Goal: Task Accomplishment & Management: Manage account settings

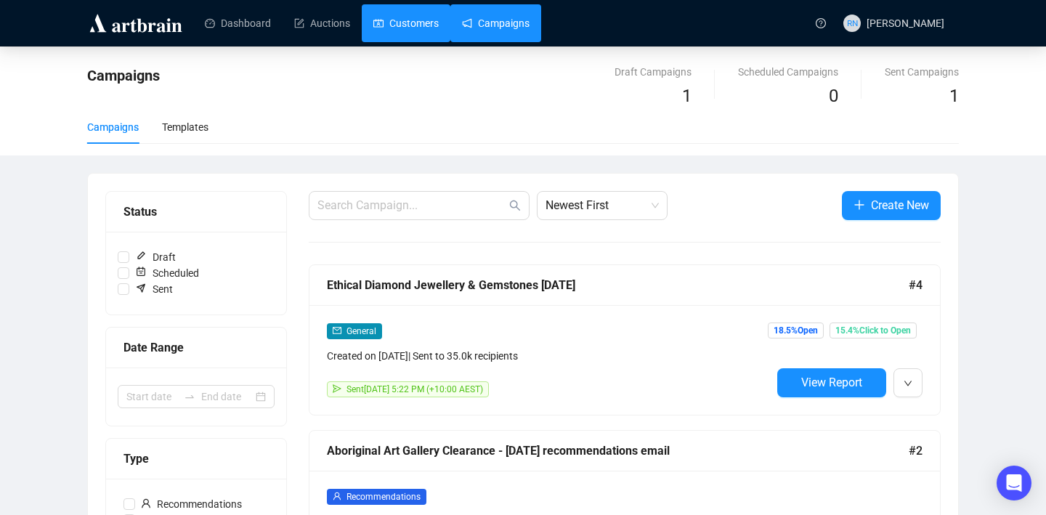
click at [411, 24] on link "Customers" at bounding box center [405, 23] width 65 height 38
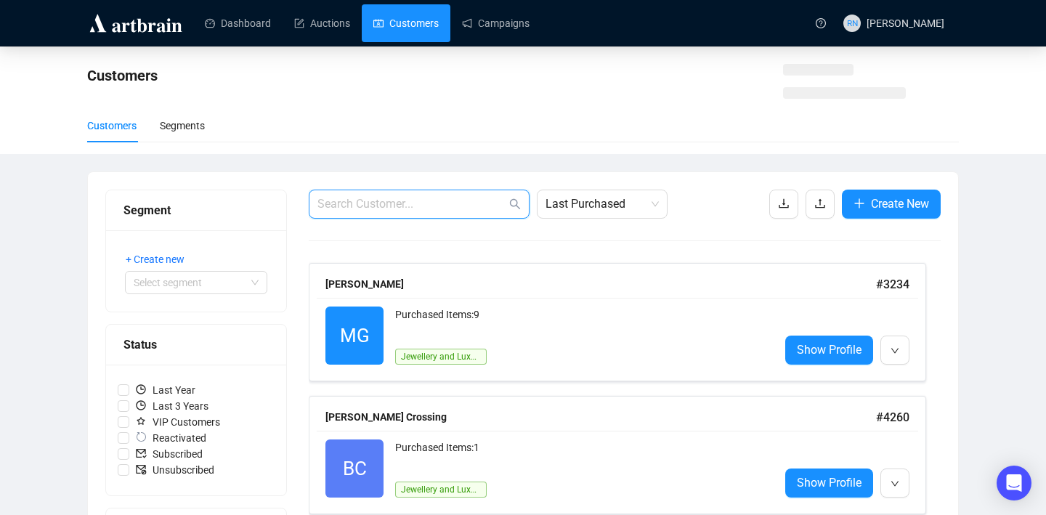
click at [422, 209] on input "text" at bounding box center [411, 203] width 189 height 17
type input "[PERSON_NAME]"
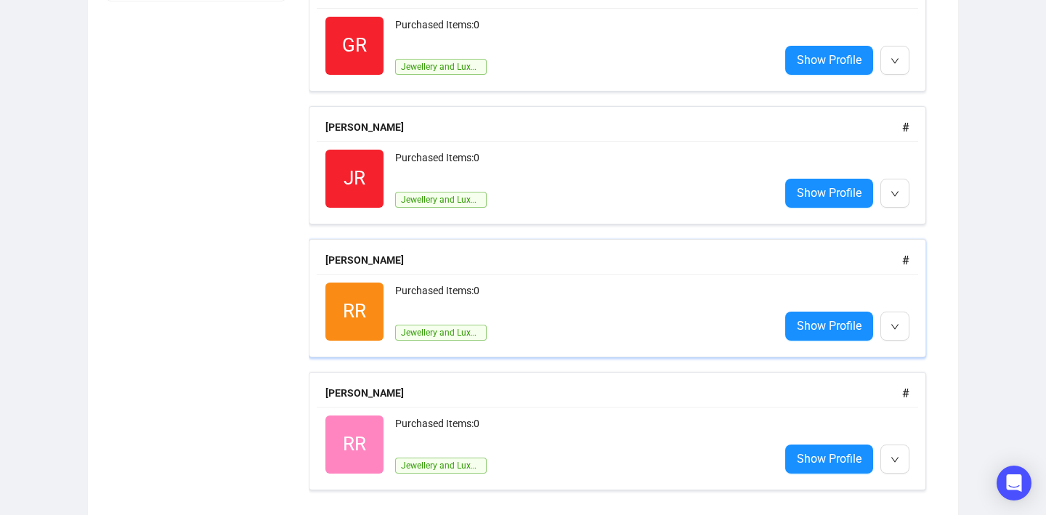
scroll to position [830, 0]
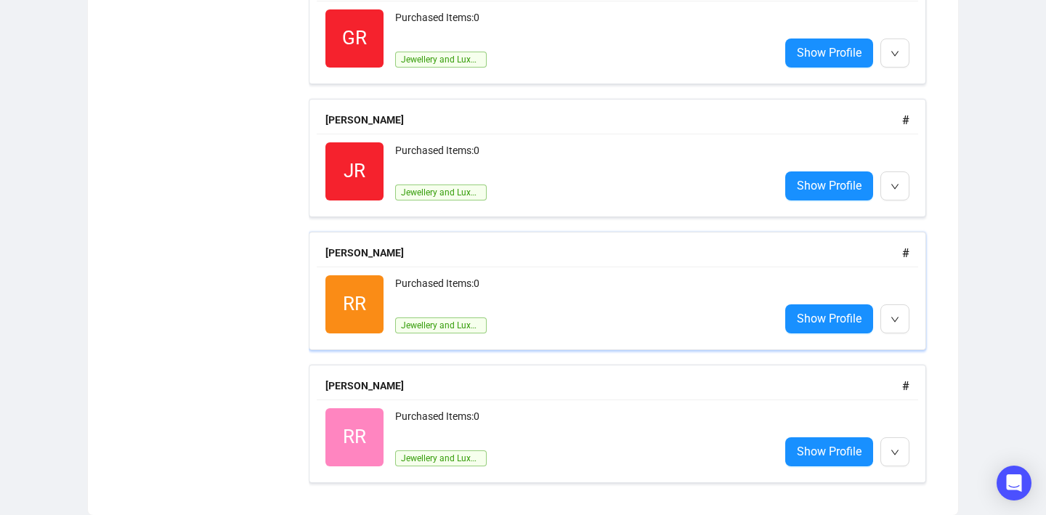
click at [544, 288] on div "Purchased Items: 0" at bounding box center [581, 289] width 373 height 29
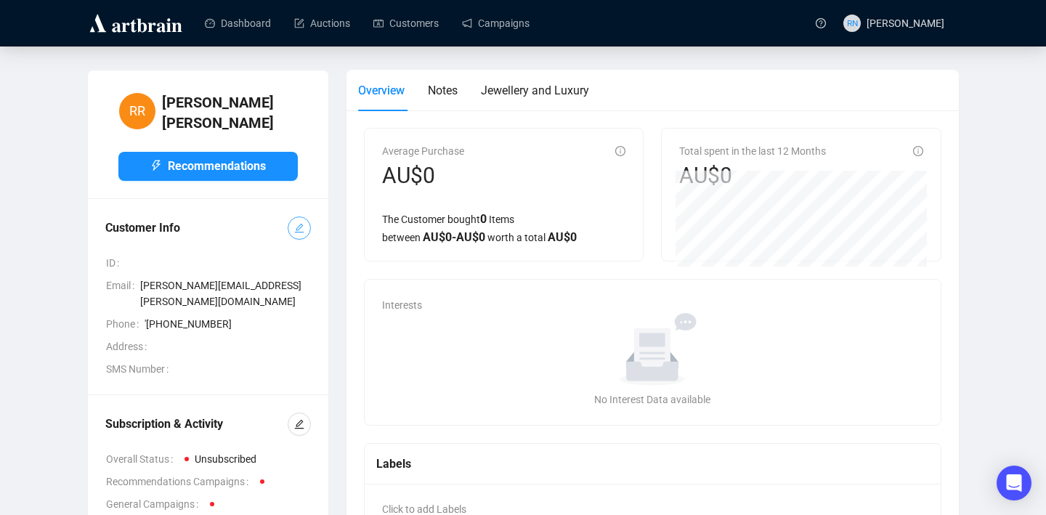
click at [302, 223] on icon "edit" at bounding box center [299, 228] width 10 height 10
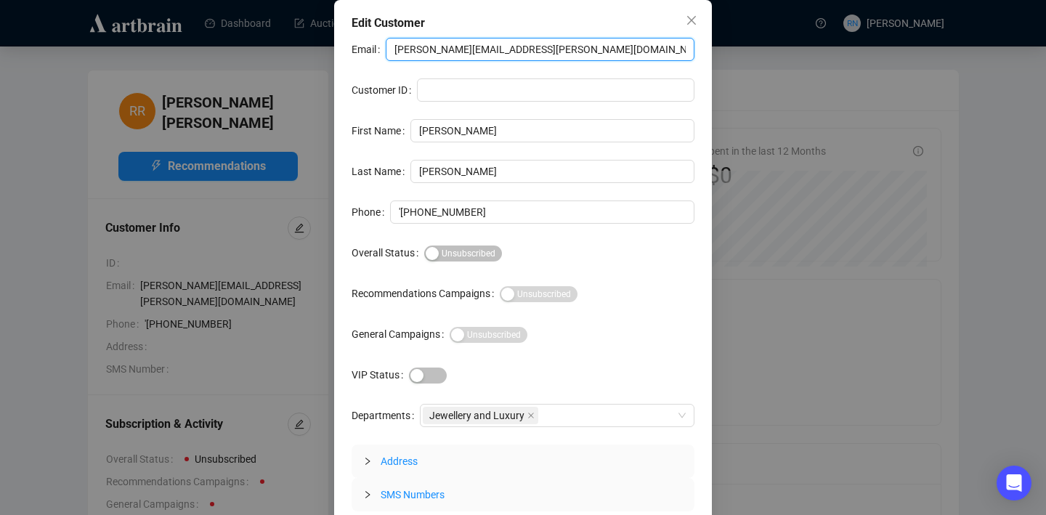
click at [475, 54] on input "[PERSON_NAME][EMAIL_ADDRESS][PERSON_NAME][DOMAIN_NAME]" at bounding box center [540, 49] width 309 height 23
paste input "[EMAIL_ADDRESS][DOMAIN_NAME]"
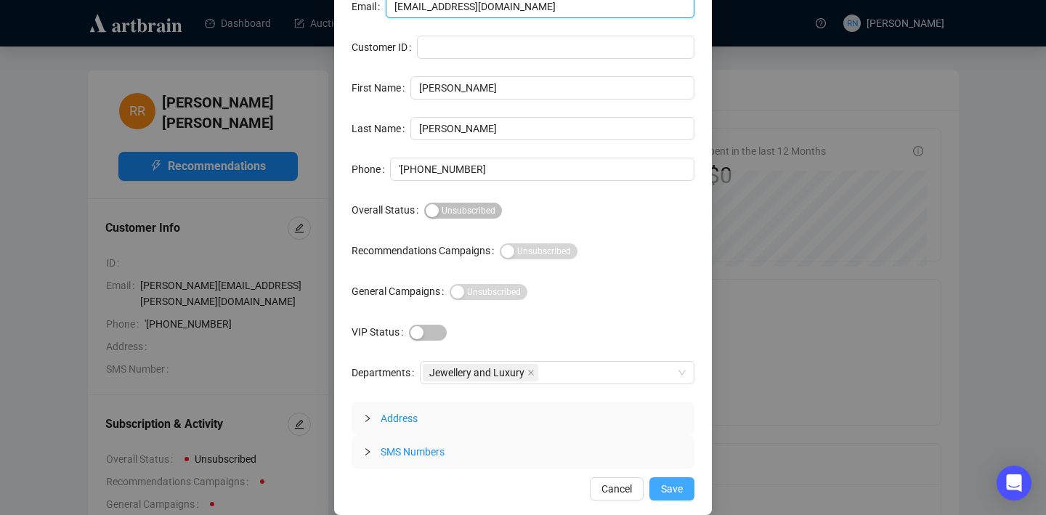
type input "[EMAIL_ADDRESS][DOMAIN_NAME]"
click at [680, 488] on span "Save" at bounding box center [672, 489] width 22 height 16
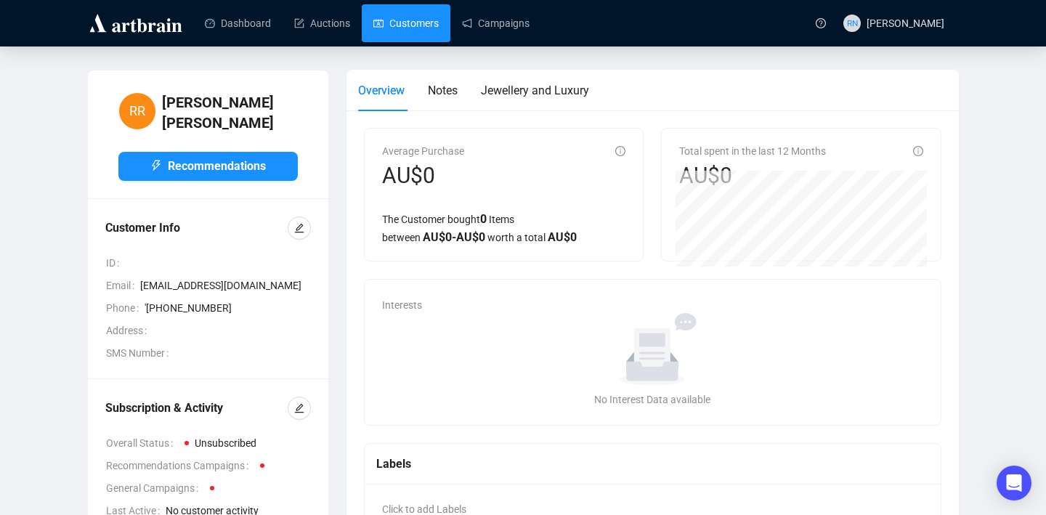
click at [418, 23] on link "Customers" at bounding box center [405, 23] width 65 height 38
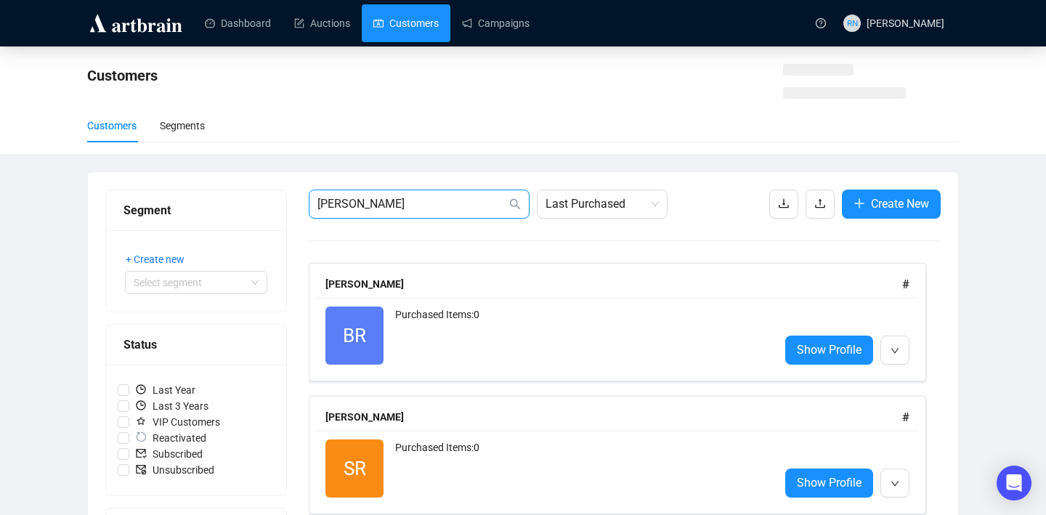
click at [400, 201] on input "[PERSON_NAME]" at bounding box center [411, 203] width 189 height 17
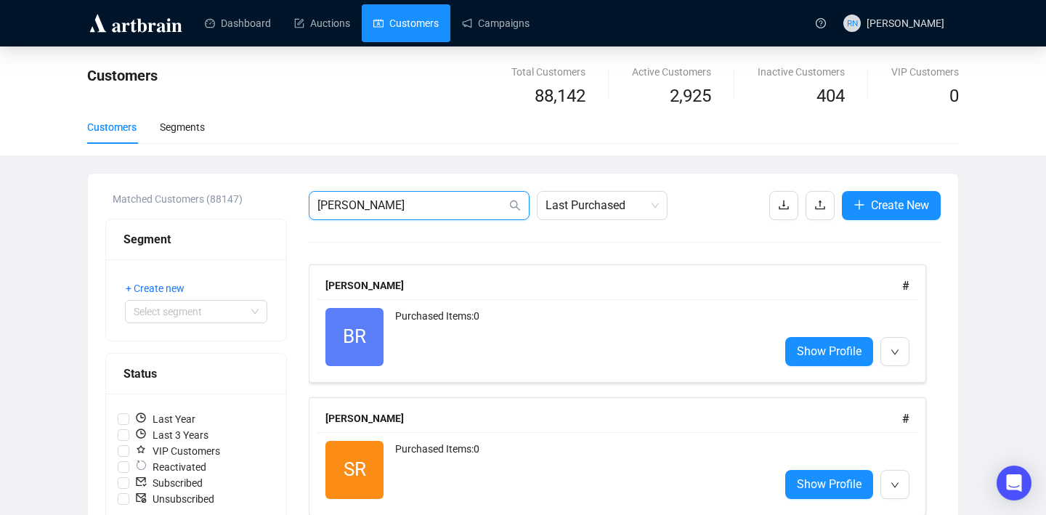
click at [400, 201] on input "[PERSON_NAME]" at bounding box center [411, 205] width 189 height 17
type input "[PERSON_NAME]"
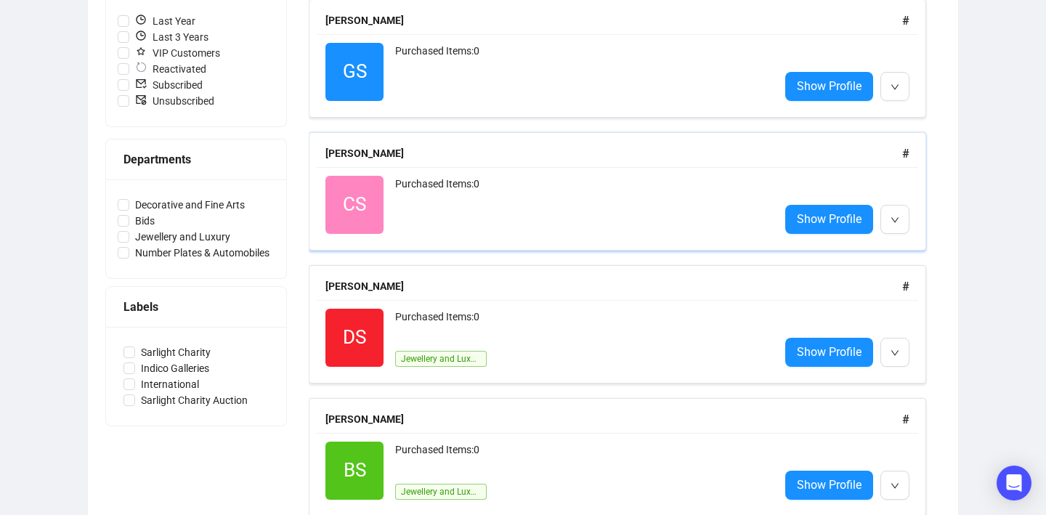
scroll to position [565, 0]
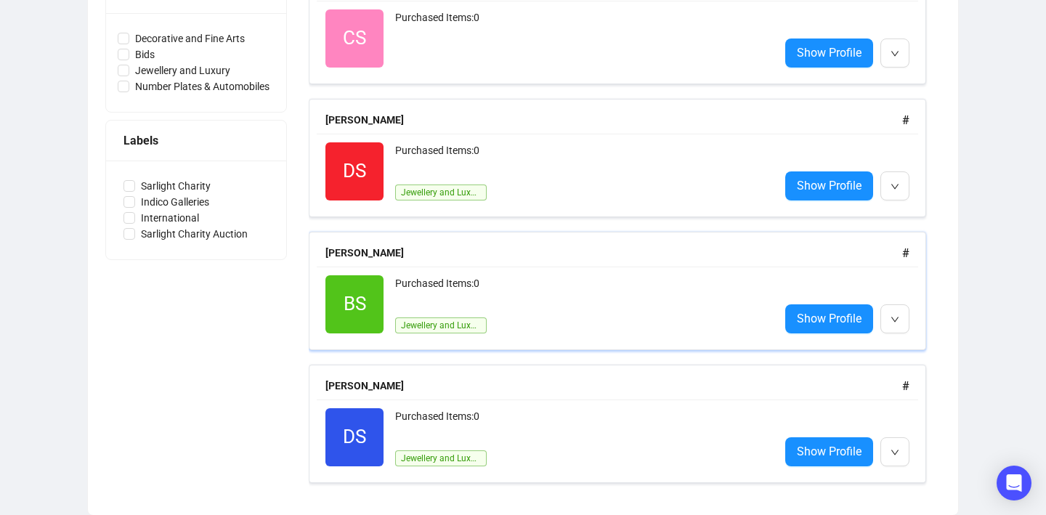
click at [527, 307] on div "Purchased Items: 0 Jewellery and Luxury" at bounding box center [581, 304] width 373 height 58
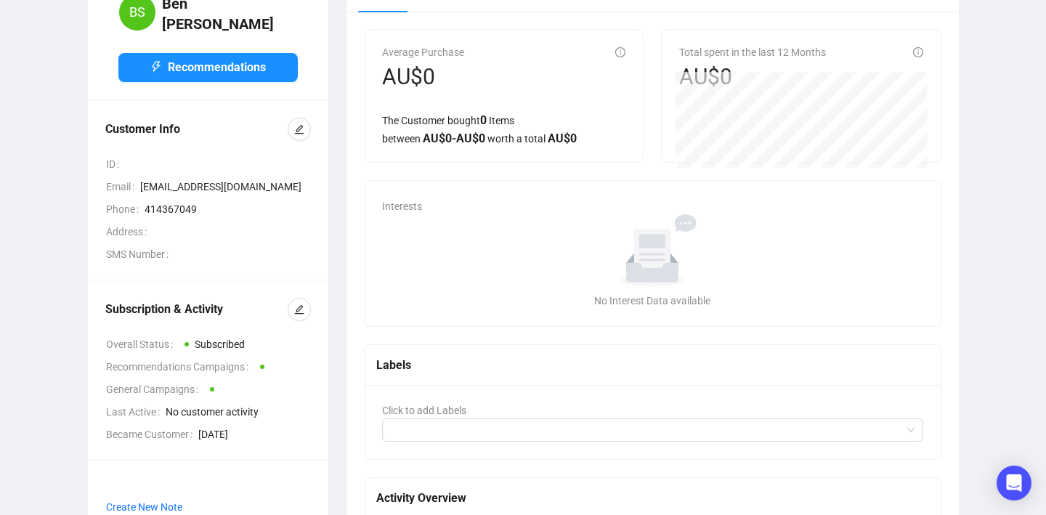
scroll to position [47, 0]
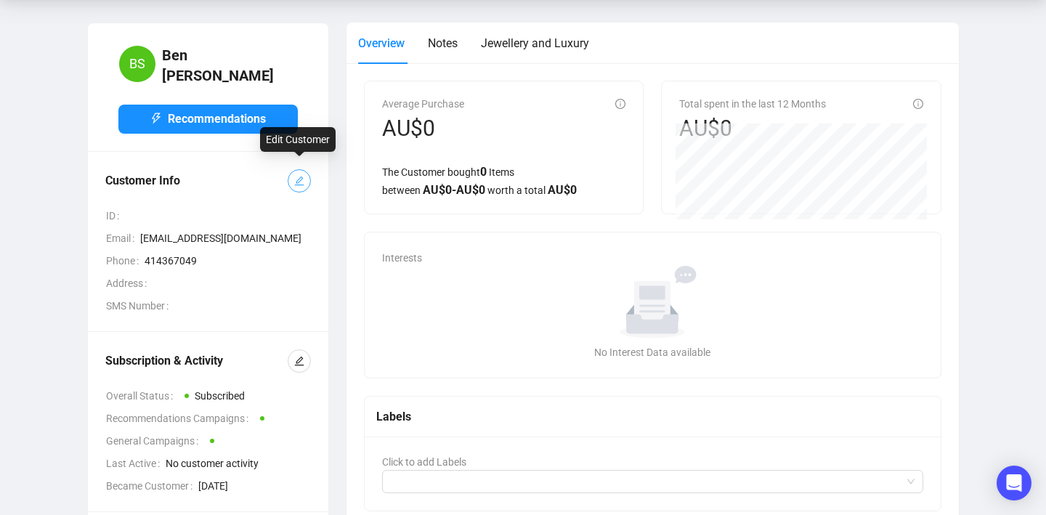
click at [302, 177] on icon "edit" at bounding box center [299, 181] width 9 height 9
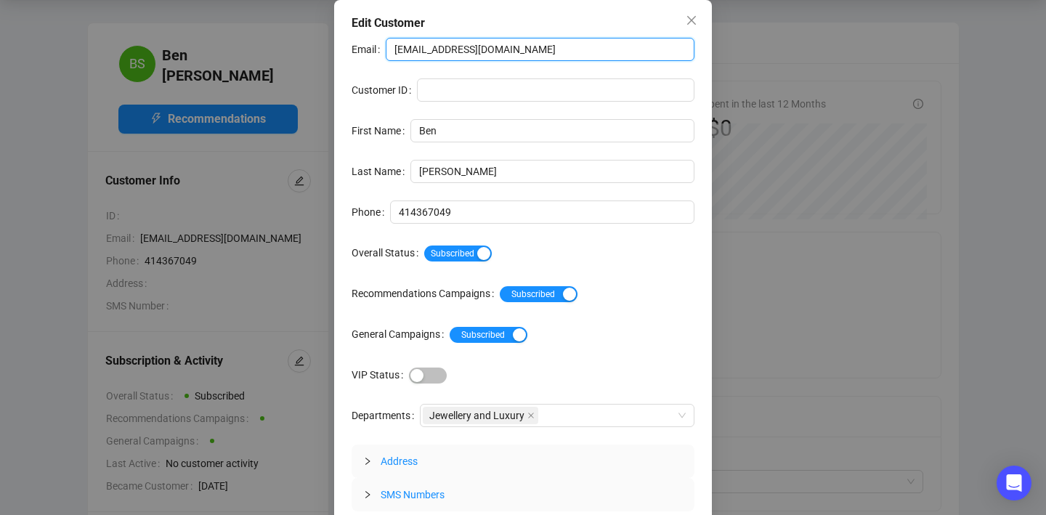
click at [448, 53] on input "[EMAIL_ADDRESS][DOMAIN_NAME]" at bounding box center [540, 49] width 309 height 23
paste input "[EMAIL_ADDRESS]"
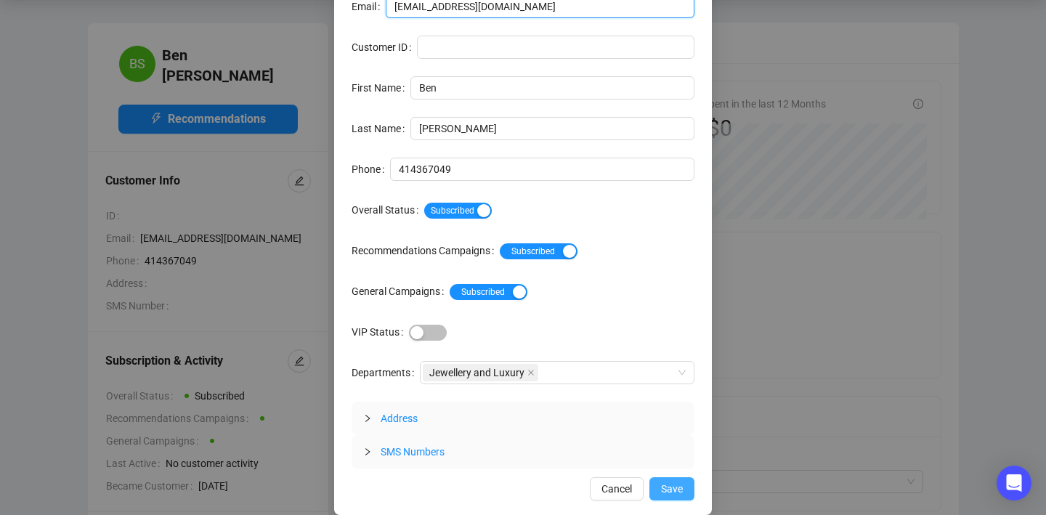
type input "[EMAIL_ADDRESS][DOMAIN_NAME]"
click at [671, 487] on span "Save" at bounding box center [672, 489] width 22 height 16
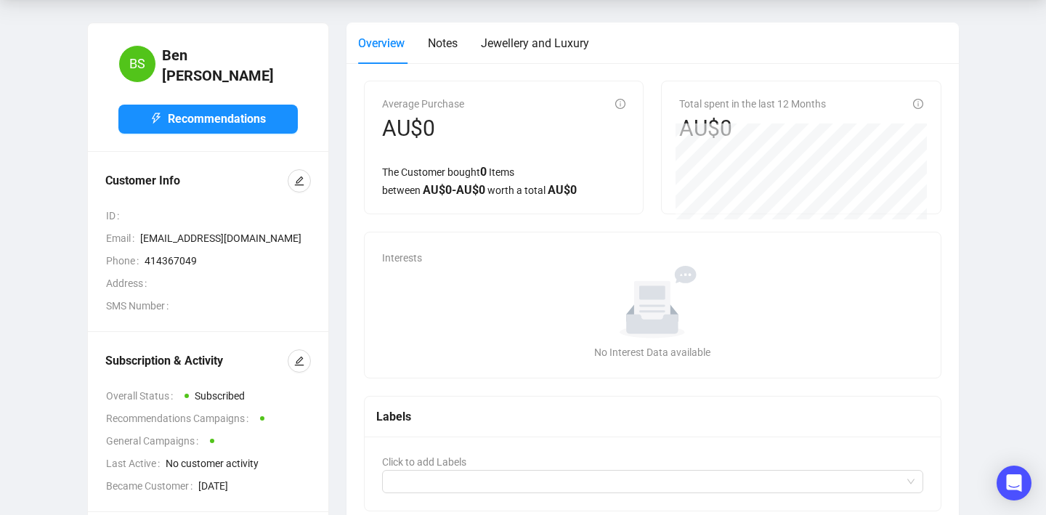
scroll to position [0, 0]
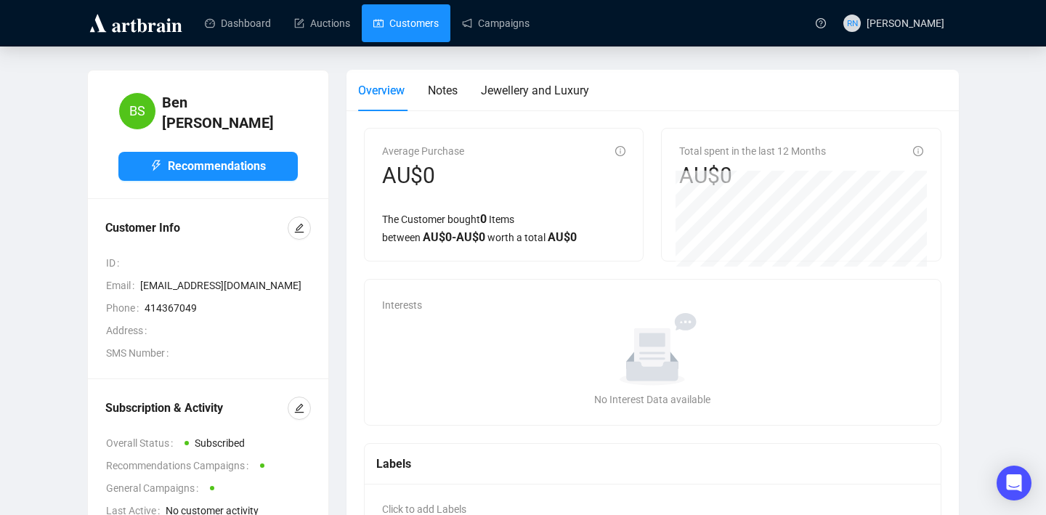
click at [411, 30] on link "Customers" at bounding box center [405, 23] width 65 height 38
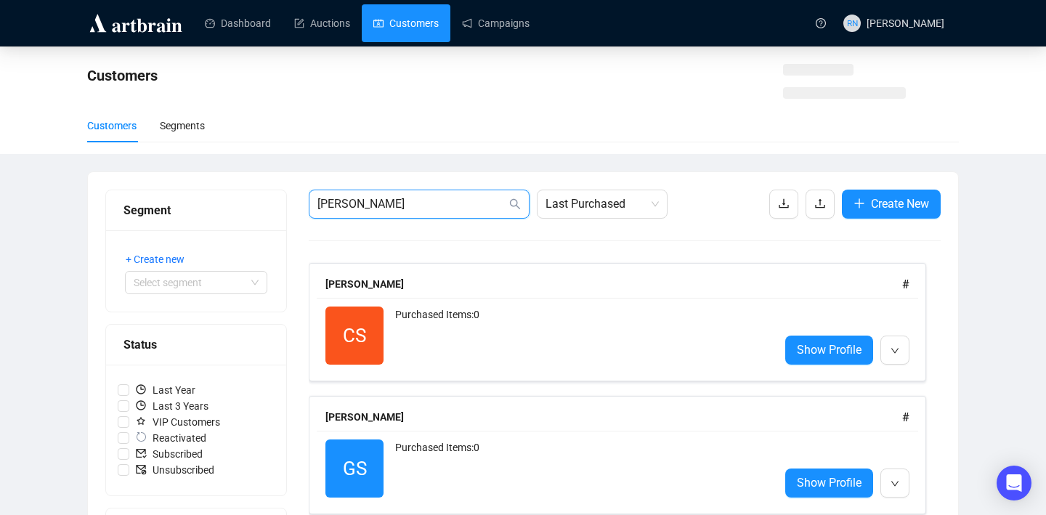
click at [385, 208] on input "[PERSON_NAME]" at bounding box center [411, 203] width 189 height 17
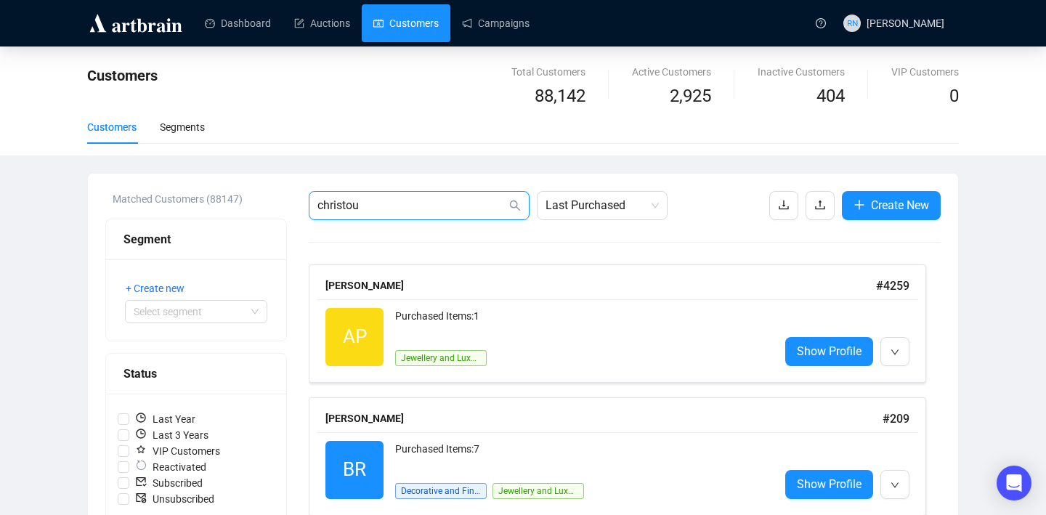
type input "christou"
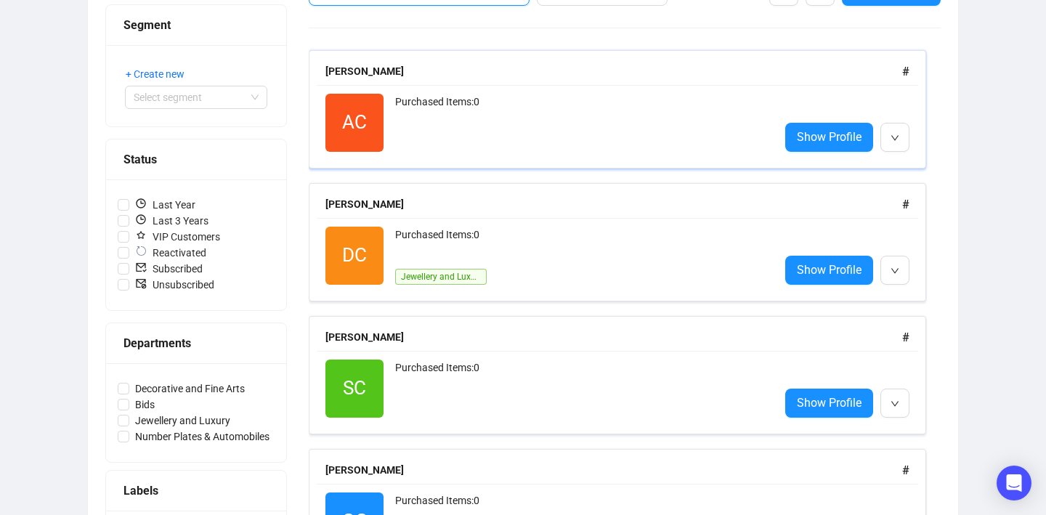
scroll to position [225, 0]
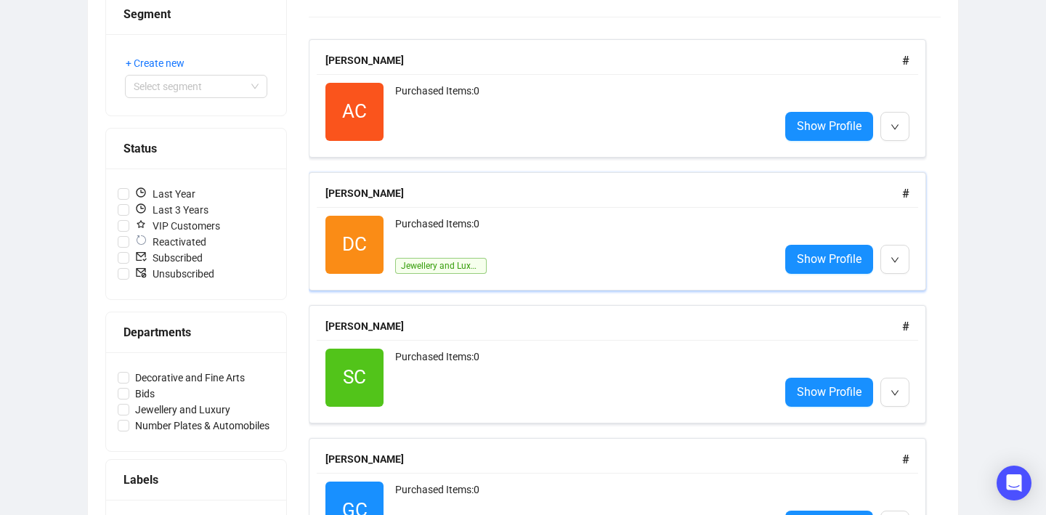
click at [524, 235] on div "Purchased Items: 0" at bounding box center [581, 230] width 373 height 29
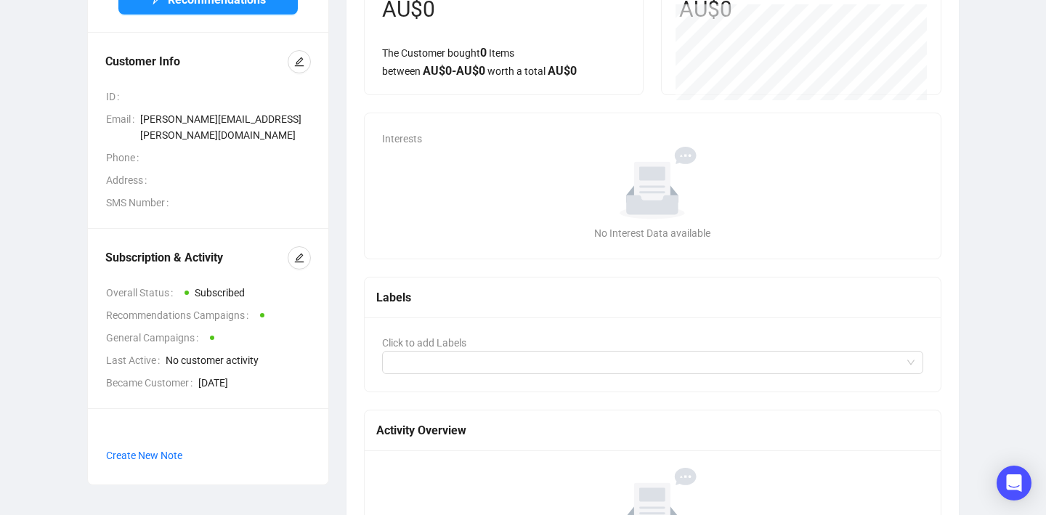
scroll to position [62, 0]
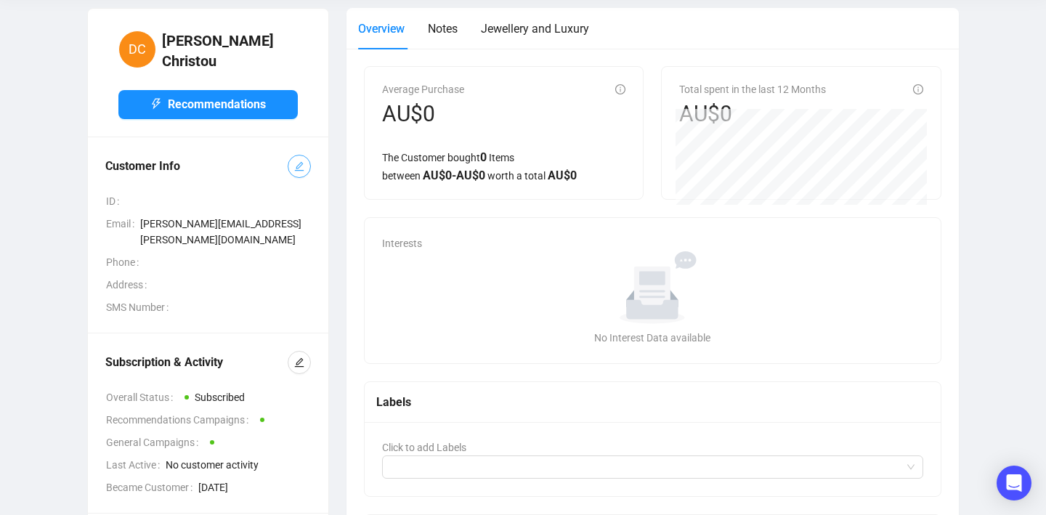
click at [300, 162] on icon "edit" at bounding box center [299, 166] width 10 height 10
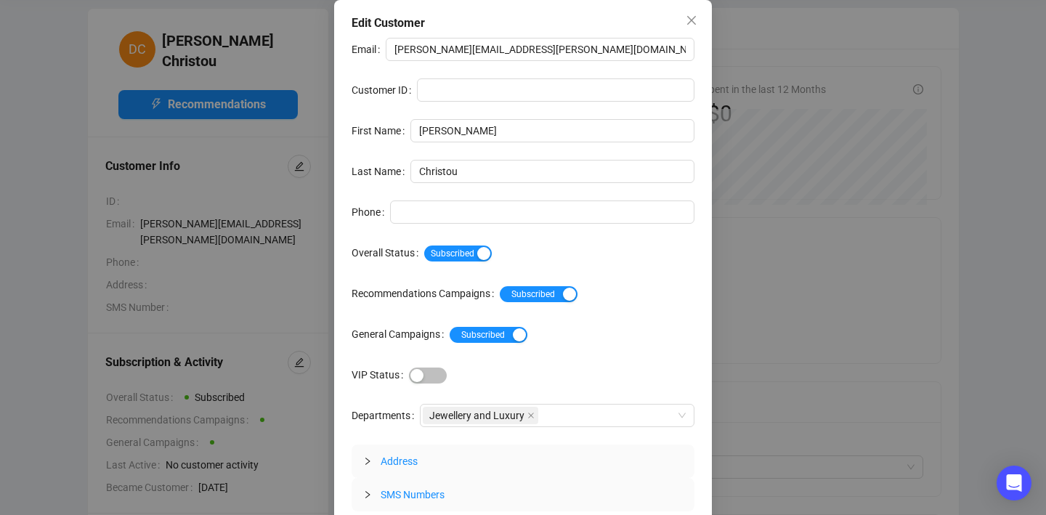
click at [437, 62] on div "Email [PERSON_NAME][EMAIL_ADDRESS][PERSON_NAME][DOMAIN_NAME] Customer ID First …" at bounding box center [523, 275] width 343 height 474
click at [436, 51] on input "[PERSON_NAME][EMAIL_ADDRESS][PERSON_NAME][DOMAIN_NAME]" at bounding box center [540, 49] width 309 height 23
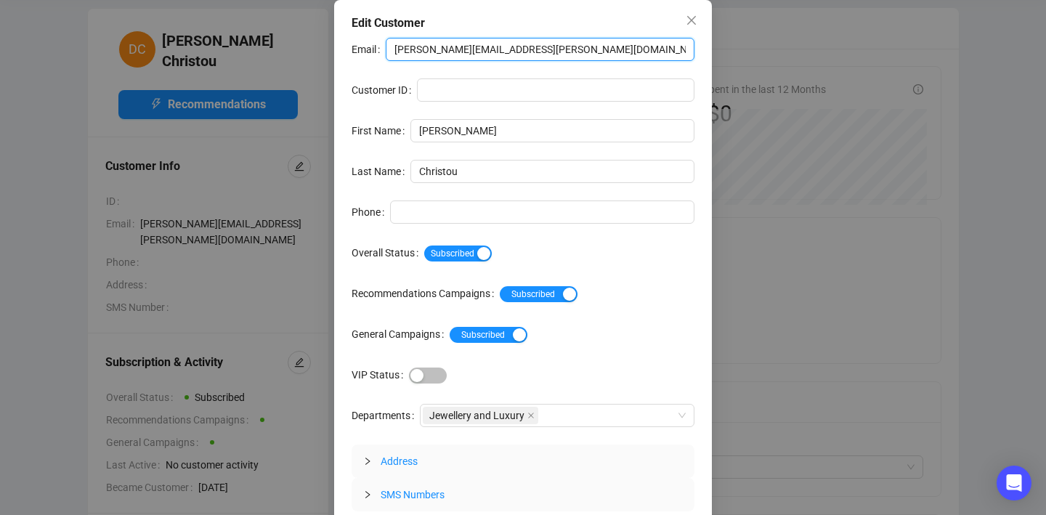
paste input "@westonproperties"
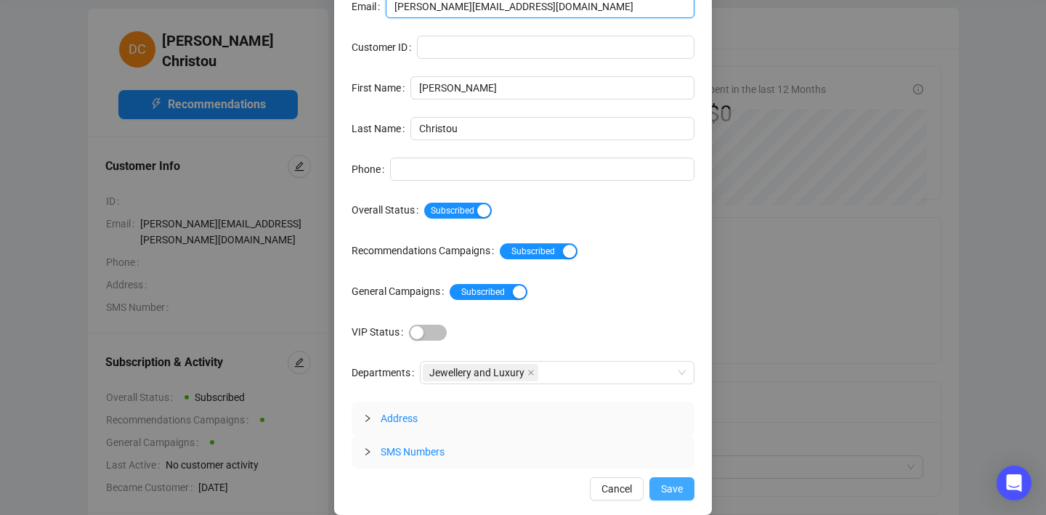
type input "[PERSON_NAME][EMAIL_ADDRESS][DOMAIN_NAME]"
click at [673, 487] on span "Save" at bounding box center [672, 489] width 22 height 16
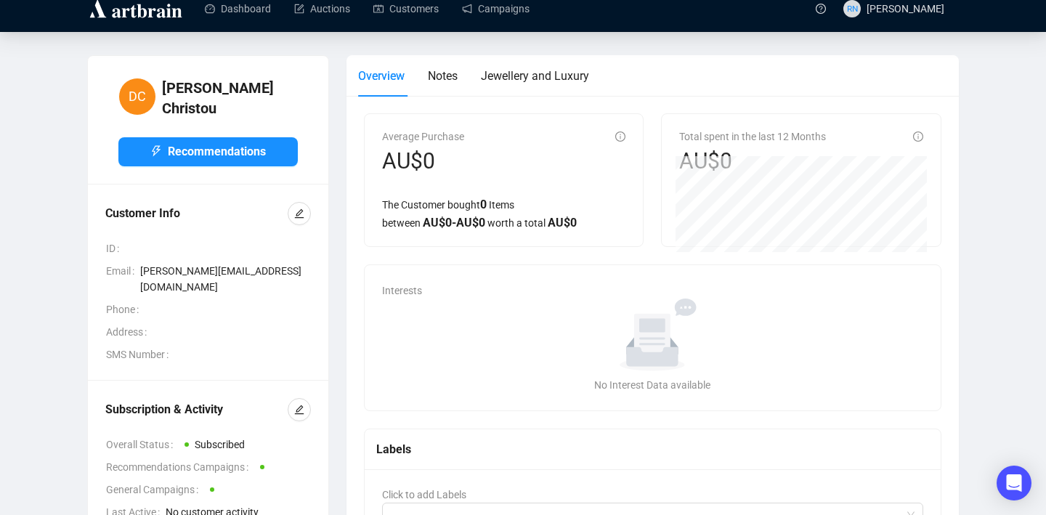
scroll to position [0, 0]
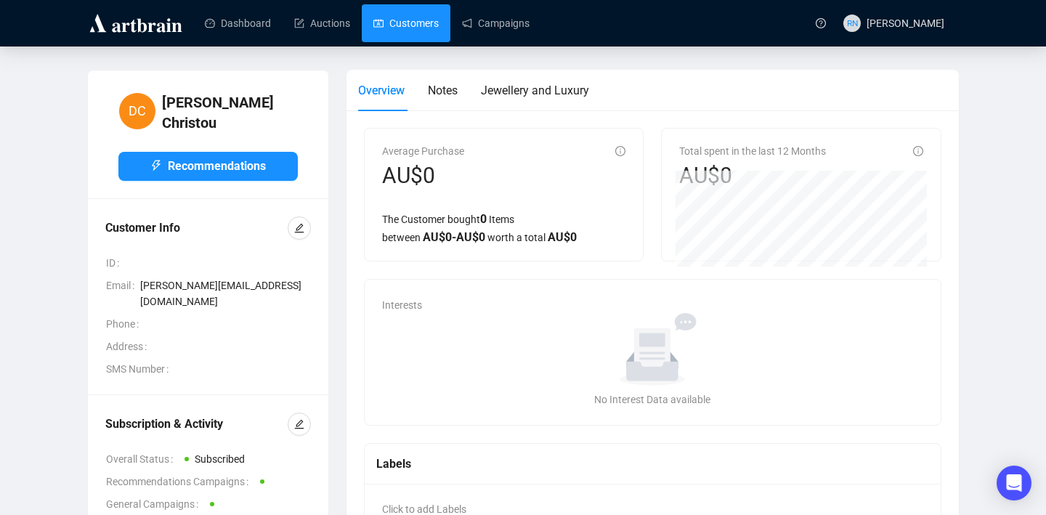
click at [382, 22] on link "Customers" at bounding box center [405, 23] width 65 height 38
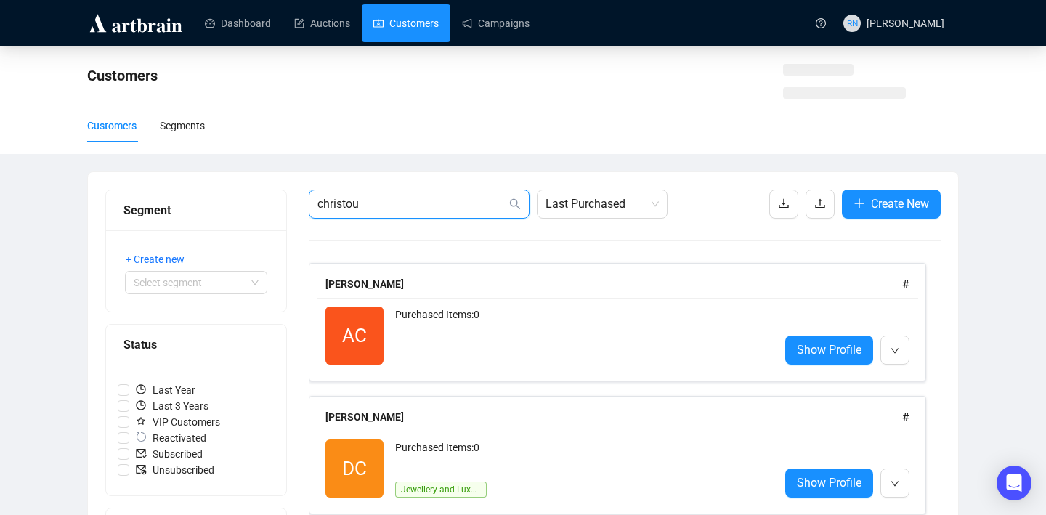
click at [371, 208] on input "christou" at bounding box center [411, 203] width 189 height 17
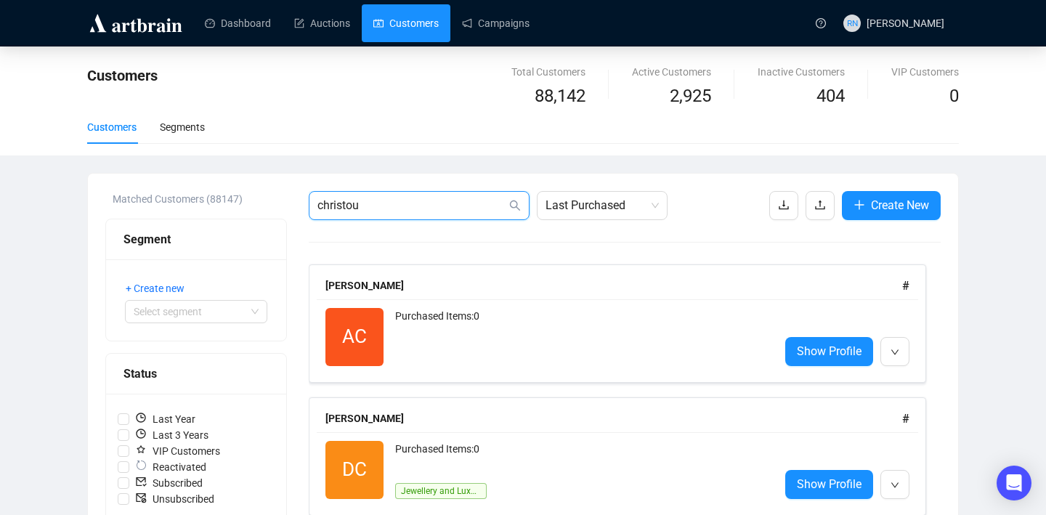
click at [371, 208] on input "christou" at bounding box center [411, 205] width 189 height 17
type input "[PERSON_NAME]"
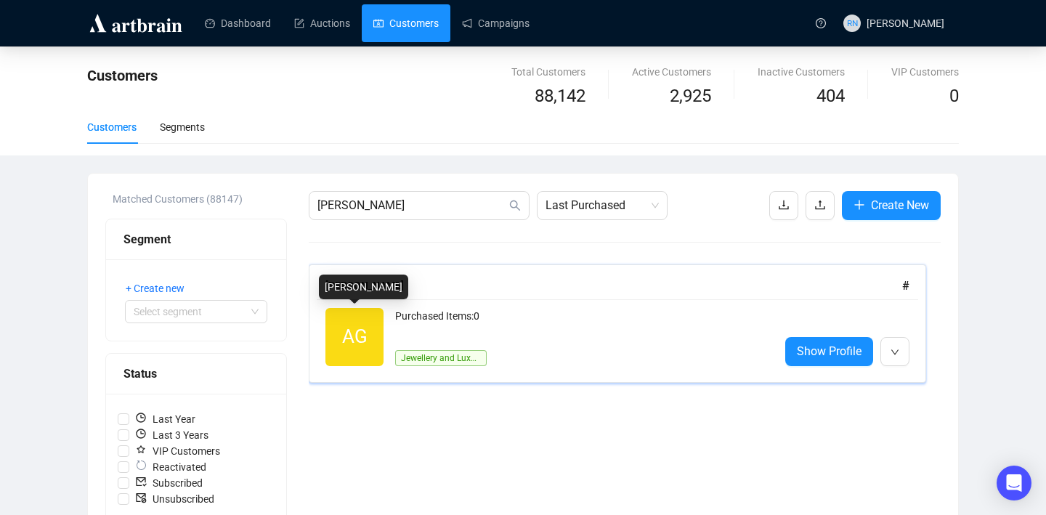
click at [532, 313] on div "Purchased Items: 0" at bounding box center [581, 322] width 373 height 29
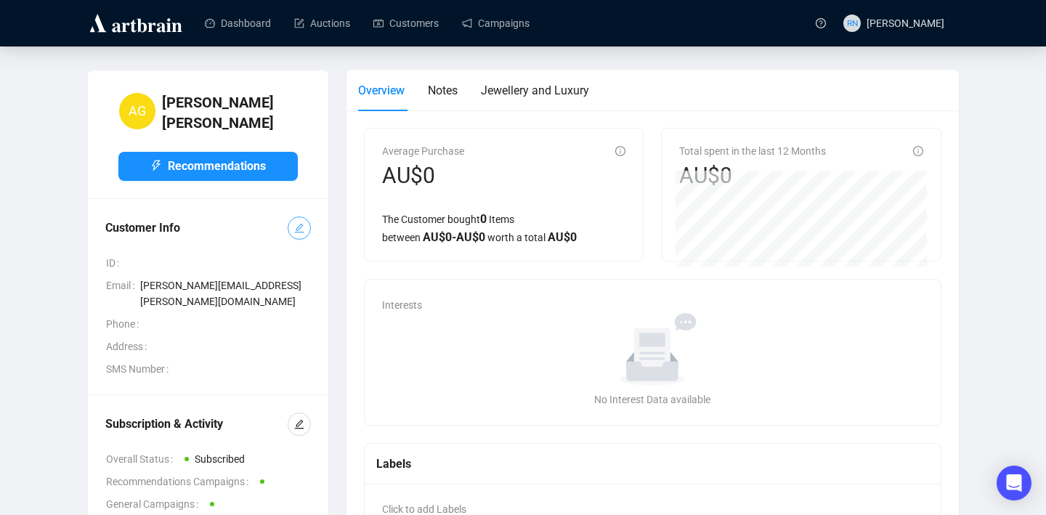
click at [296, 223] on icon "edit" at bounding box center [299, 228] width 10 height 10
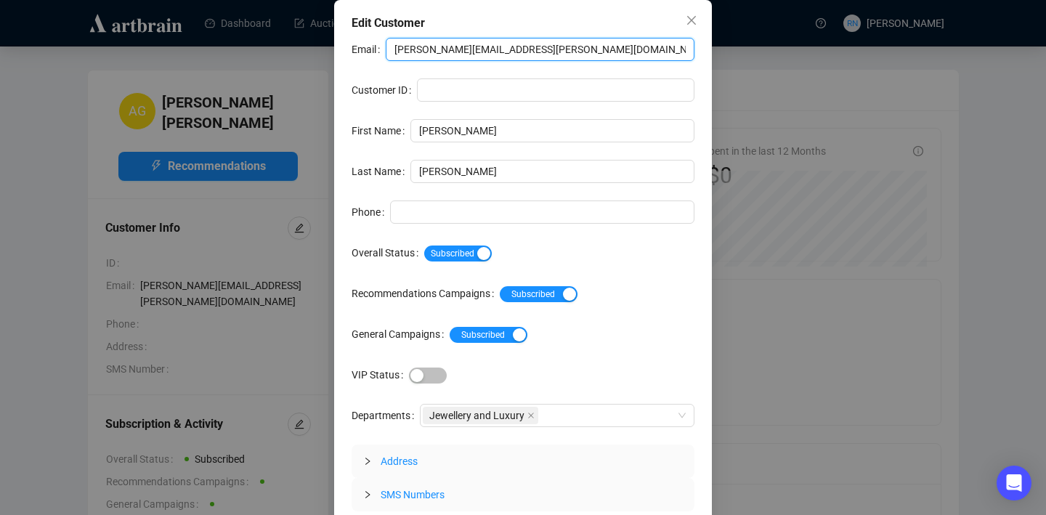
click at [450, 49] on input "[PERSON_NAME][EMAIL_ADDRESS][PERSON_NAME][DOMAIN_NAME]" at bounding box center [540, 49] width 309 height 23
paste input "lumni@johnxxiii"
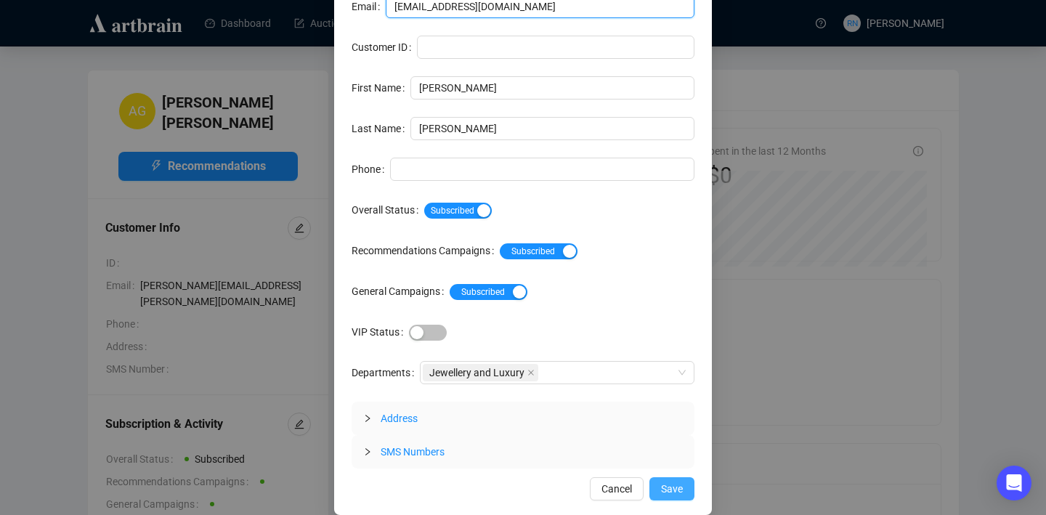
type input "[EMAIL_ADDRESS][DOMAIN_NAME]"
click at [678, 490] on span "Save" at bounding box center [672, 489] width 22 height 16
